Goal: Check status: Check status

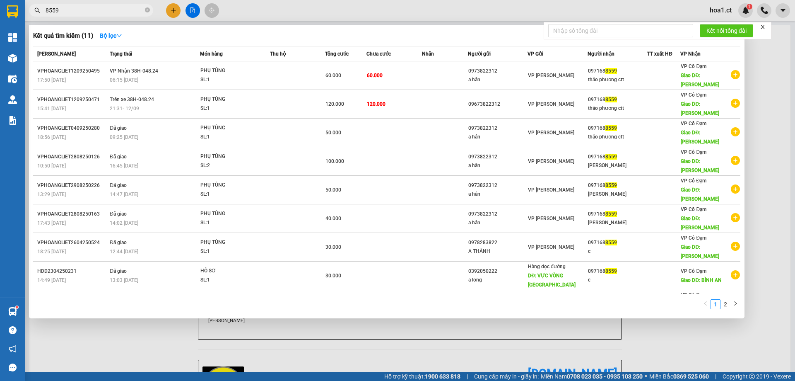
click at [114, 13] on input "8559" at bounding box center [95, 10] width 98 height 9
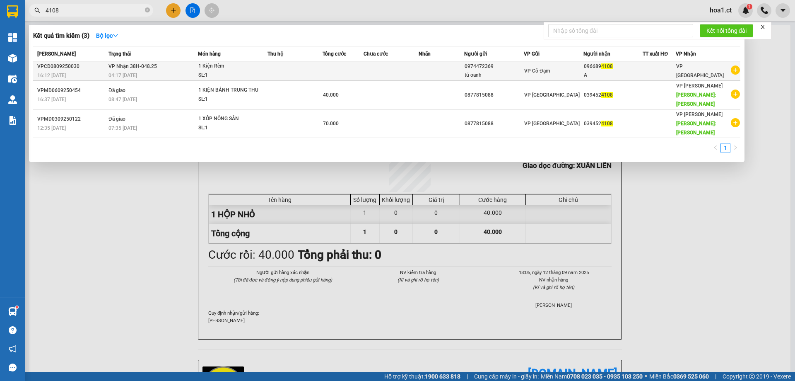
type input "4108"
click at [159, 72] on div "04:17 [DATE]" at bounding box center [153, 75] width 89 height 9
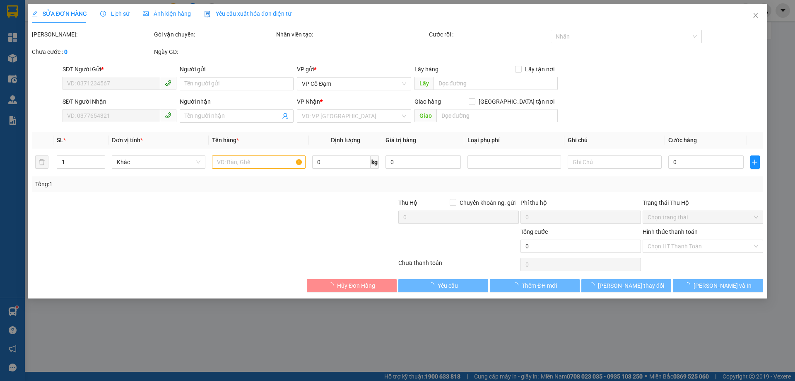
type input "0974472369"
type input "tú oanh"
type input "0966894108"
type input "A"
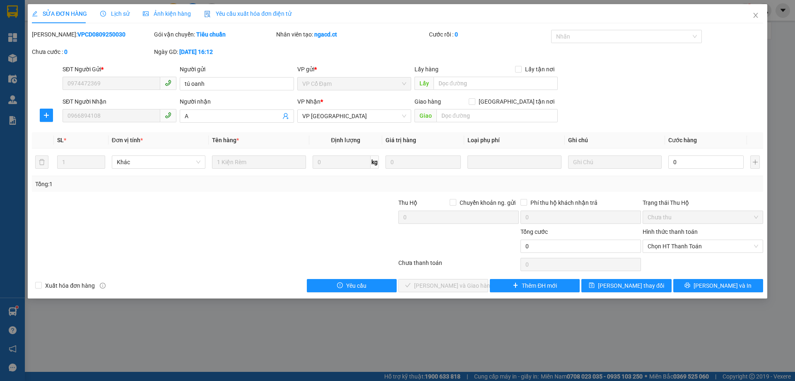
click at [123, 13] on span "Lịch sử" at bounding box center [114, 13] width 29 height 7
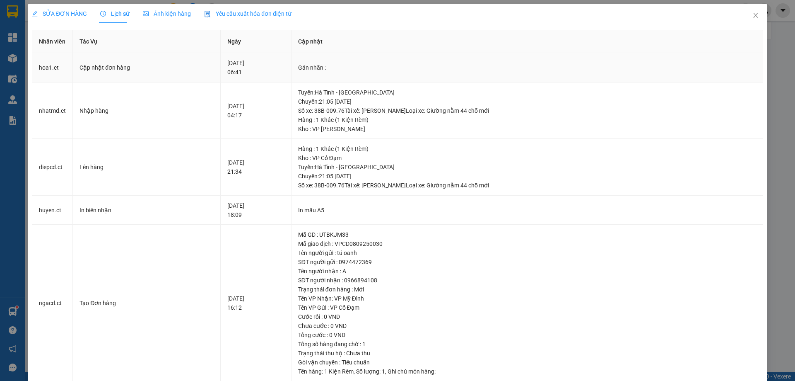
click at [166, 72] on div "Cập nhật đơn hàng" at bounding box center [147, 67] width 134 height 9
click at [753, 12] on icon "close" at bounding box center [756, 15] width 7 height 7
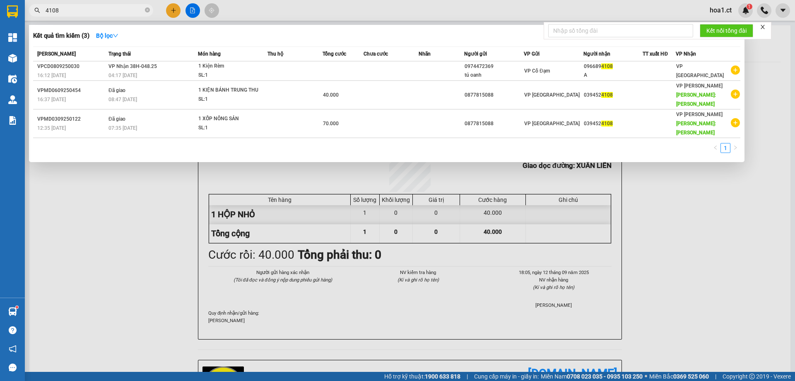
click at [107, 12] on input "4108" at bounding box center [95, 10] width 98 height 9
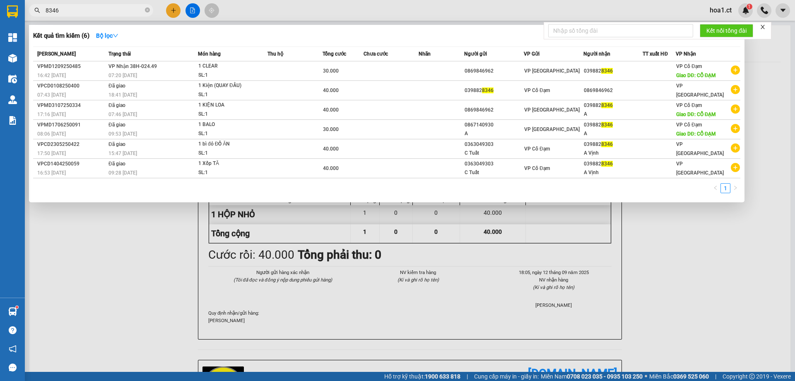
type input "8346"
